Goal: Task Accomplishment & Management: Use online tool/utility

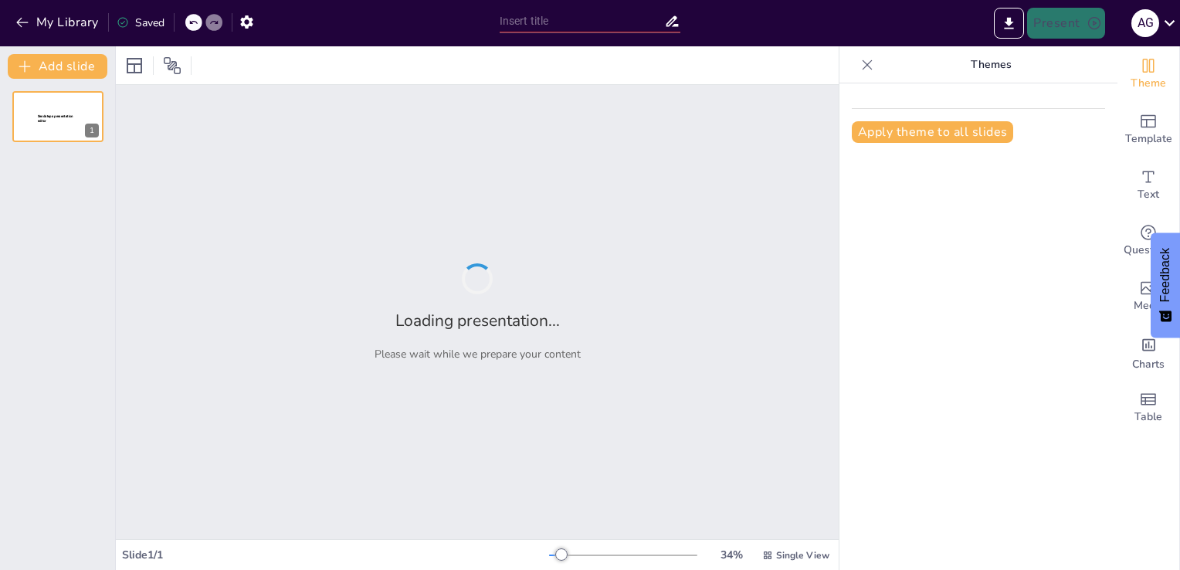
type input "Metodologías Innovadoras para el Aprendizaje en el Espacio Geográfico"
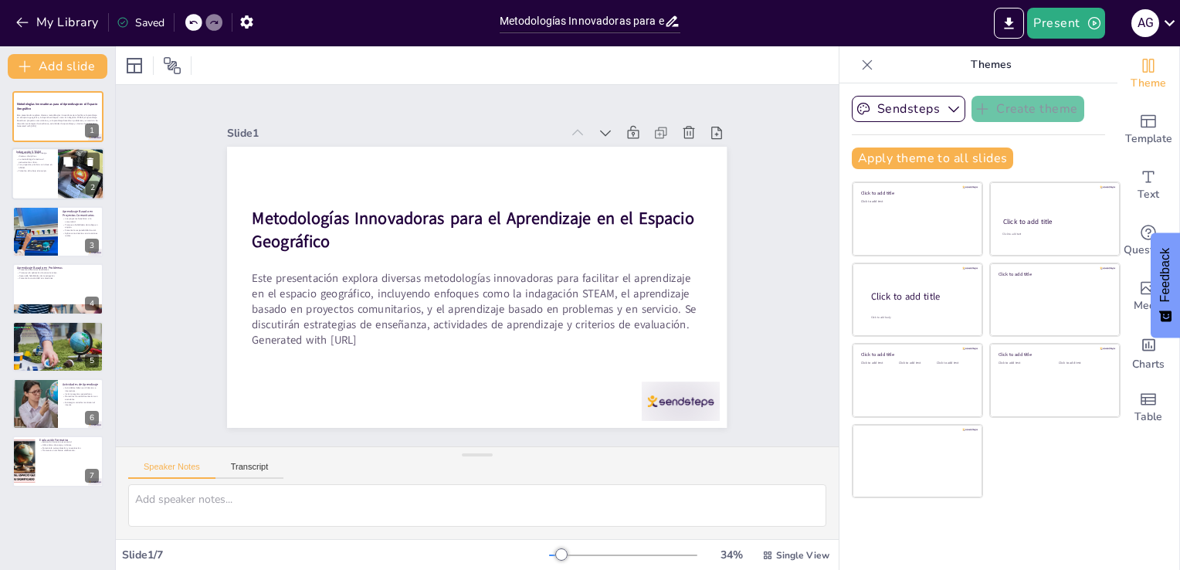
click at [66, 187] on div at bounding box center [80, 174] width 69 height 53
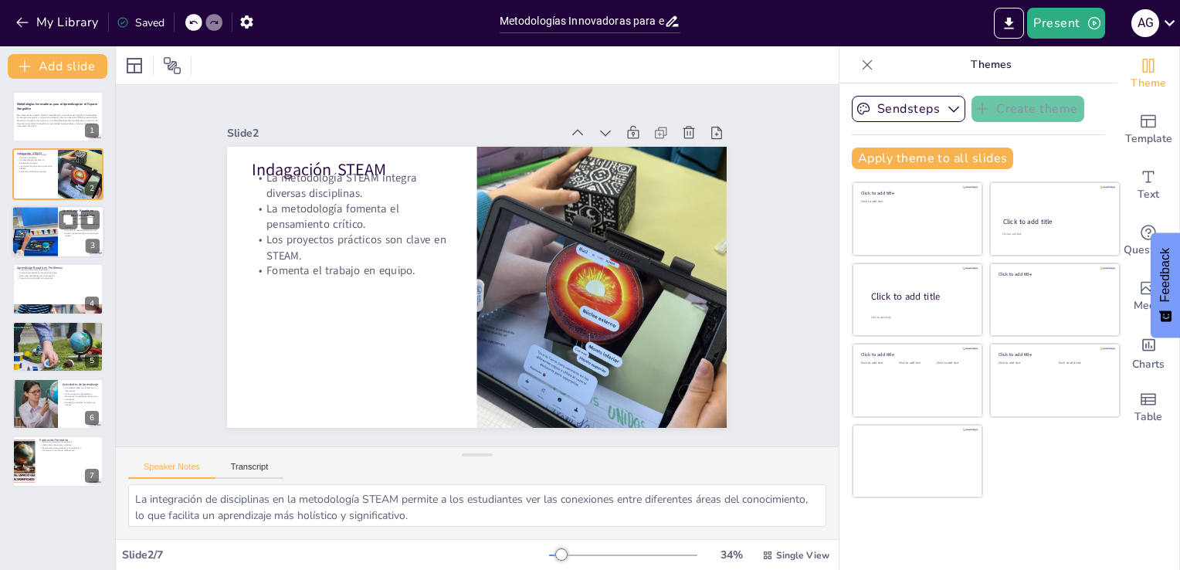
click at [66, 242] on div at bounding box center [58, 231] width 93 height 53
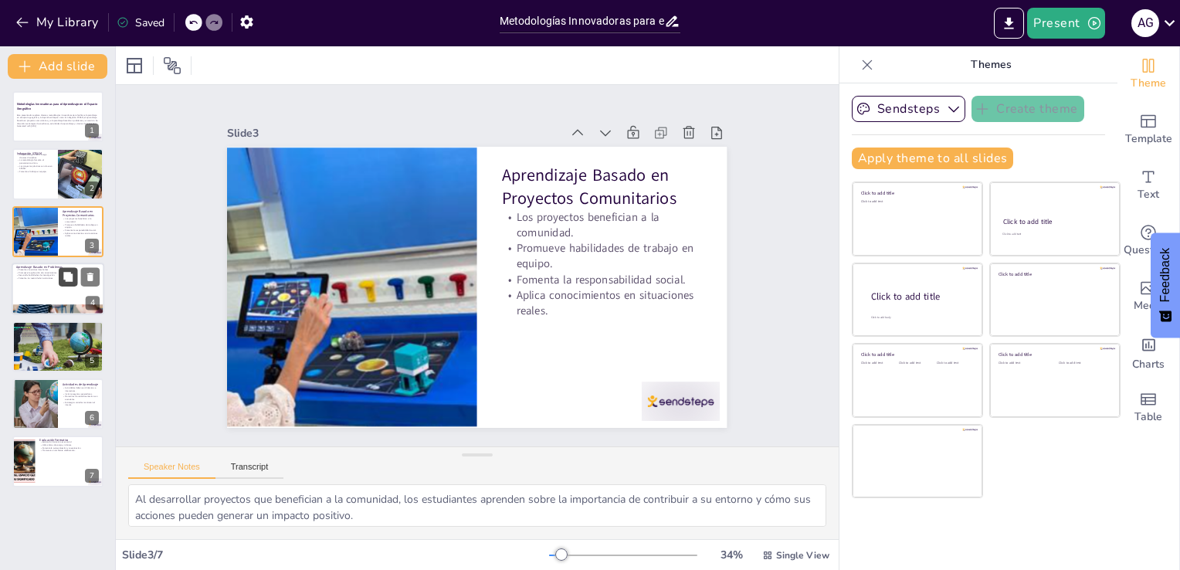
click at [65, 279] on icon at bounding box center [67, 276] width 9 height 9
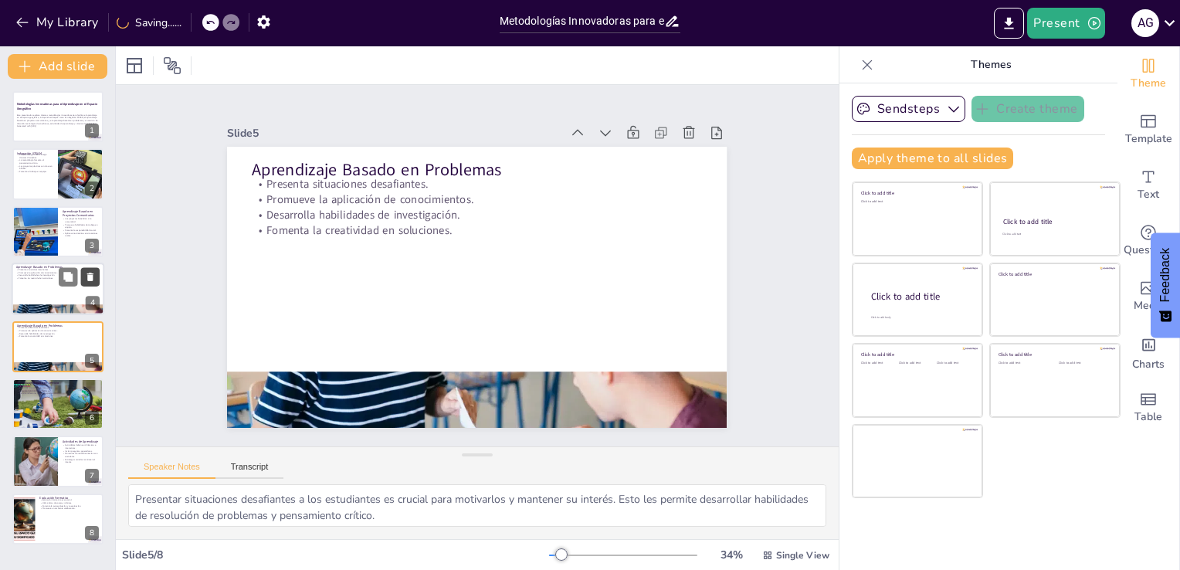
click at [93, 282] on icon at bounding box center [90, 277] width 11 height 11
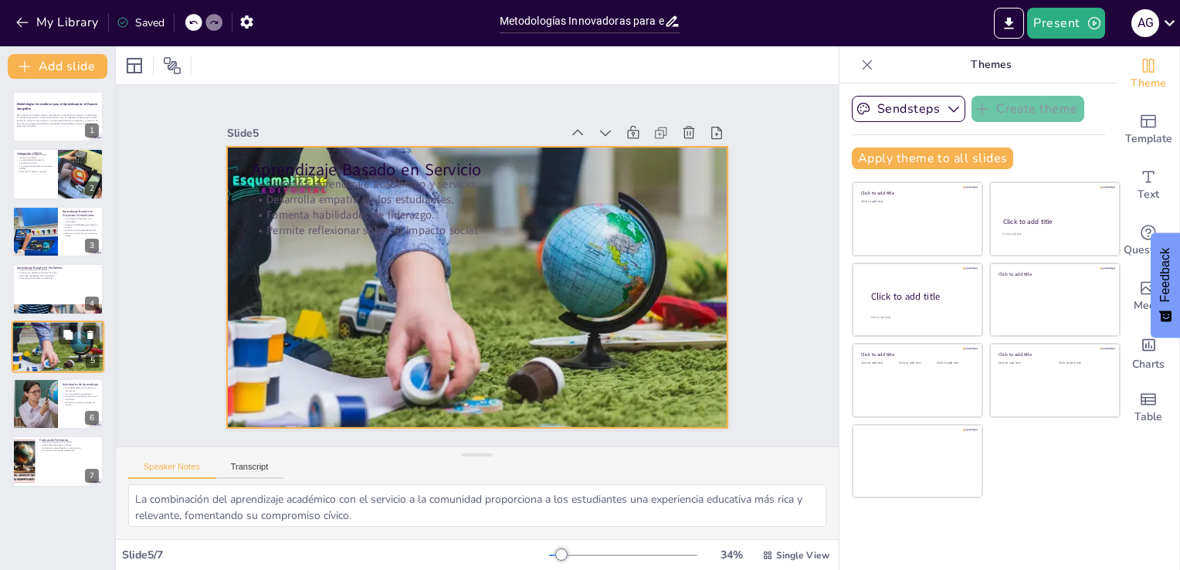
click at [40, 345] on div at bounding box center [57, 346] width 104 height 53
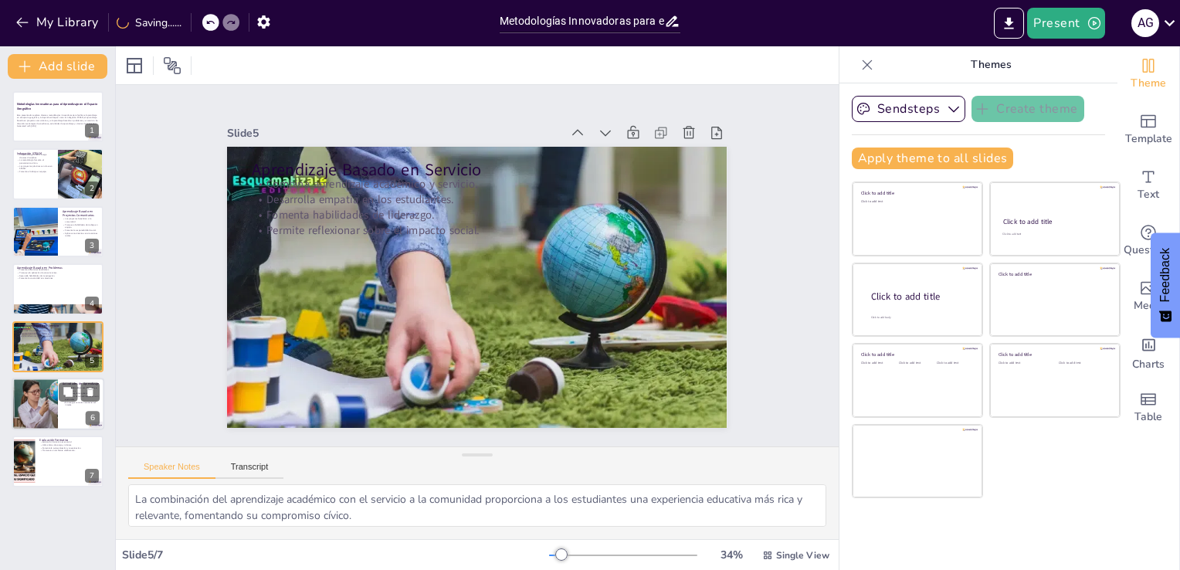
click at [38, 399] on div at bounding box center [34, 404] width 104 height 53
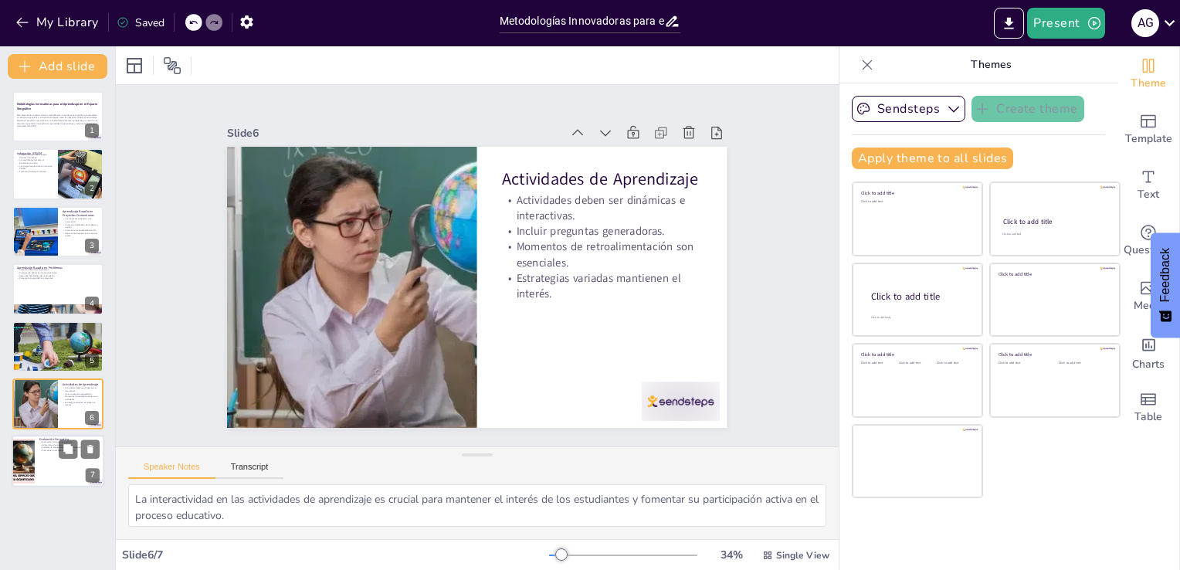
click at [54, 464] on div at bounding box center [58, 461] width 93 height 53
type textarea "La evaluación formativa es un componente clave en el aprendizaje, ya que propor…"
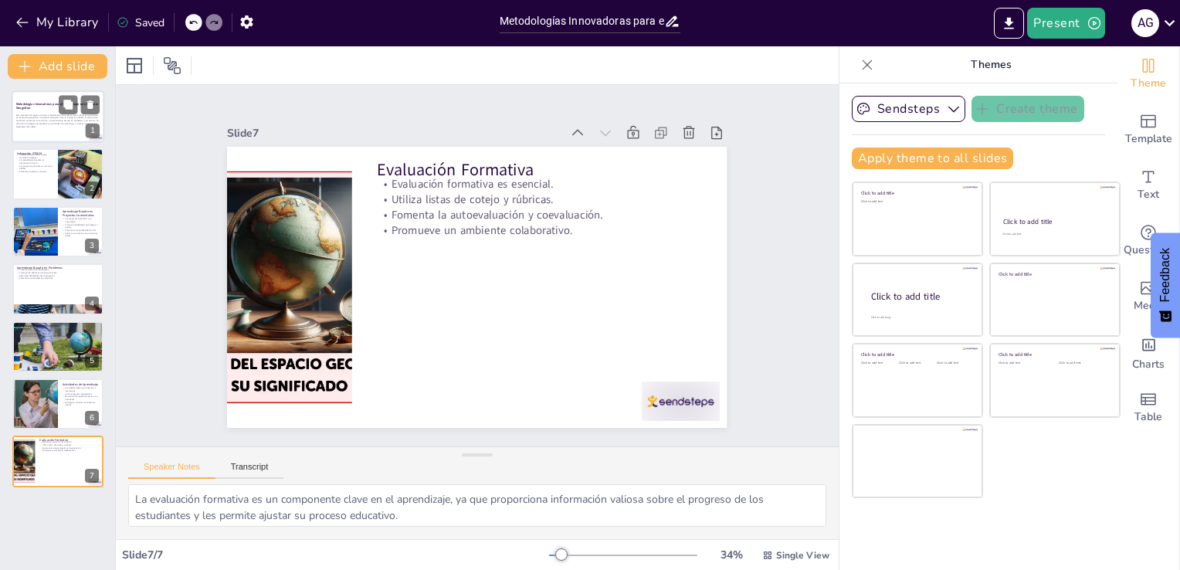
click at [46, 114] on p "Este presentación explora diversas metodologías innovadoras para facilitar el a…" at bounding box center [57, 120] width 83 height 12
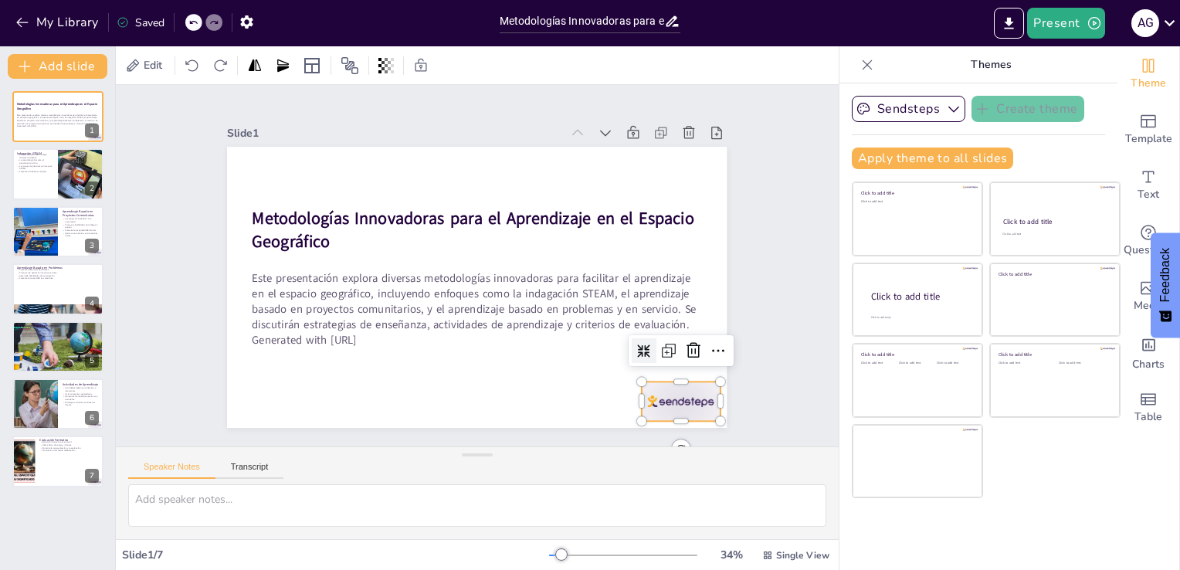
click at [679, 294] on div at bounding box center [722, 255] width 86 height 77
click at [761, 187] on div "Slide 1 Metodologías Innovadoras para el Aprendizaje en el Espacio Geográfico E…" at bounding box center [477, 265] width 752 height 779
click at [1009, 24] on icon "Export to PowerPoint" at bounding box center [1009, 23] width 16 height 16
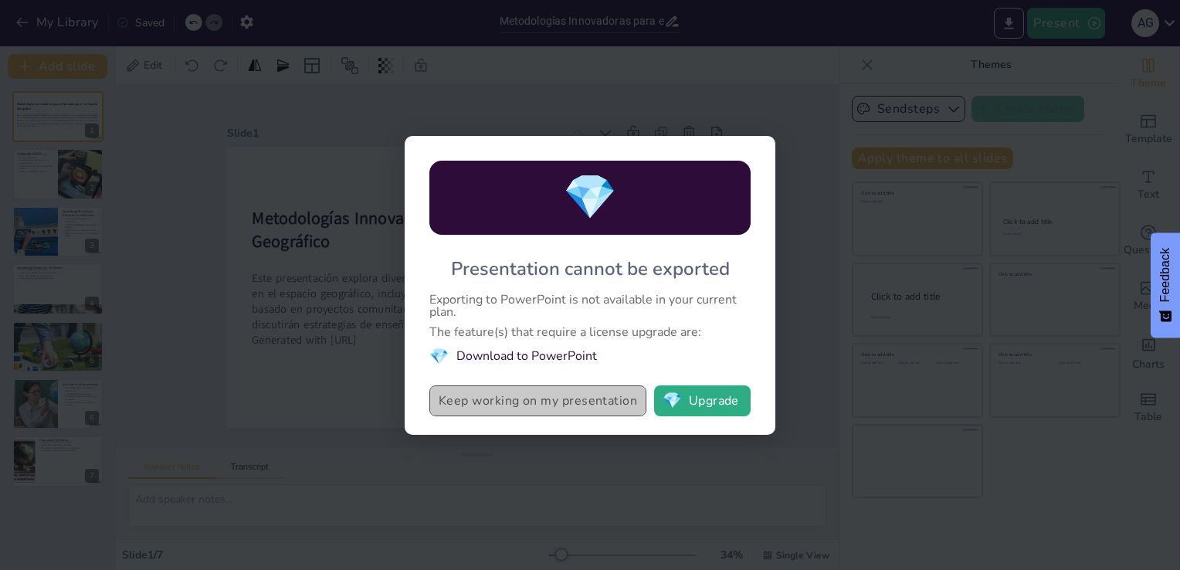
click at [608, 405] on button "Keep working on my presentation" at bounding box center [537, 400] width 217 height 31
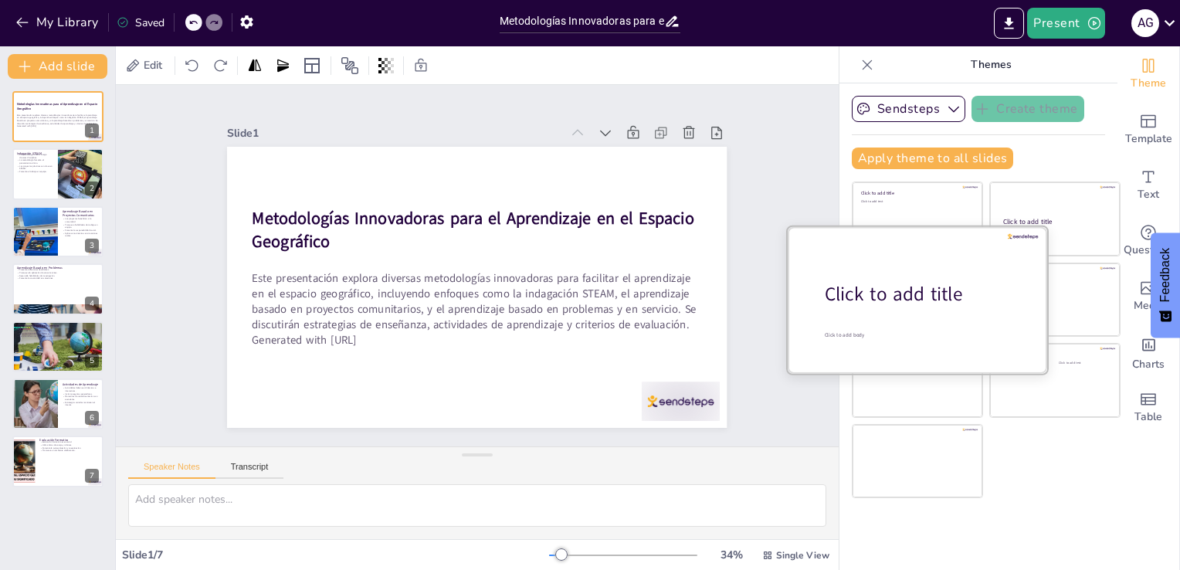
drag, startPoint x: 830, startPoint y: 105, endPoint x: 848, endPoint y: 280, distance: 175.4
click at [848, 280] on div "Sendsteps Create theme Apply theme to all slides Click to add title Click to ad…" at bounding box center [978, 326] width 278 height 486
